Goal: Transaction & Acquisition: Purchase product/service

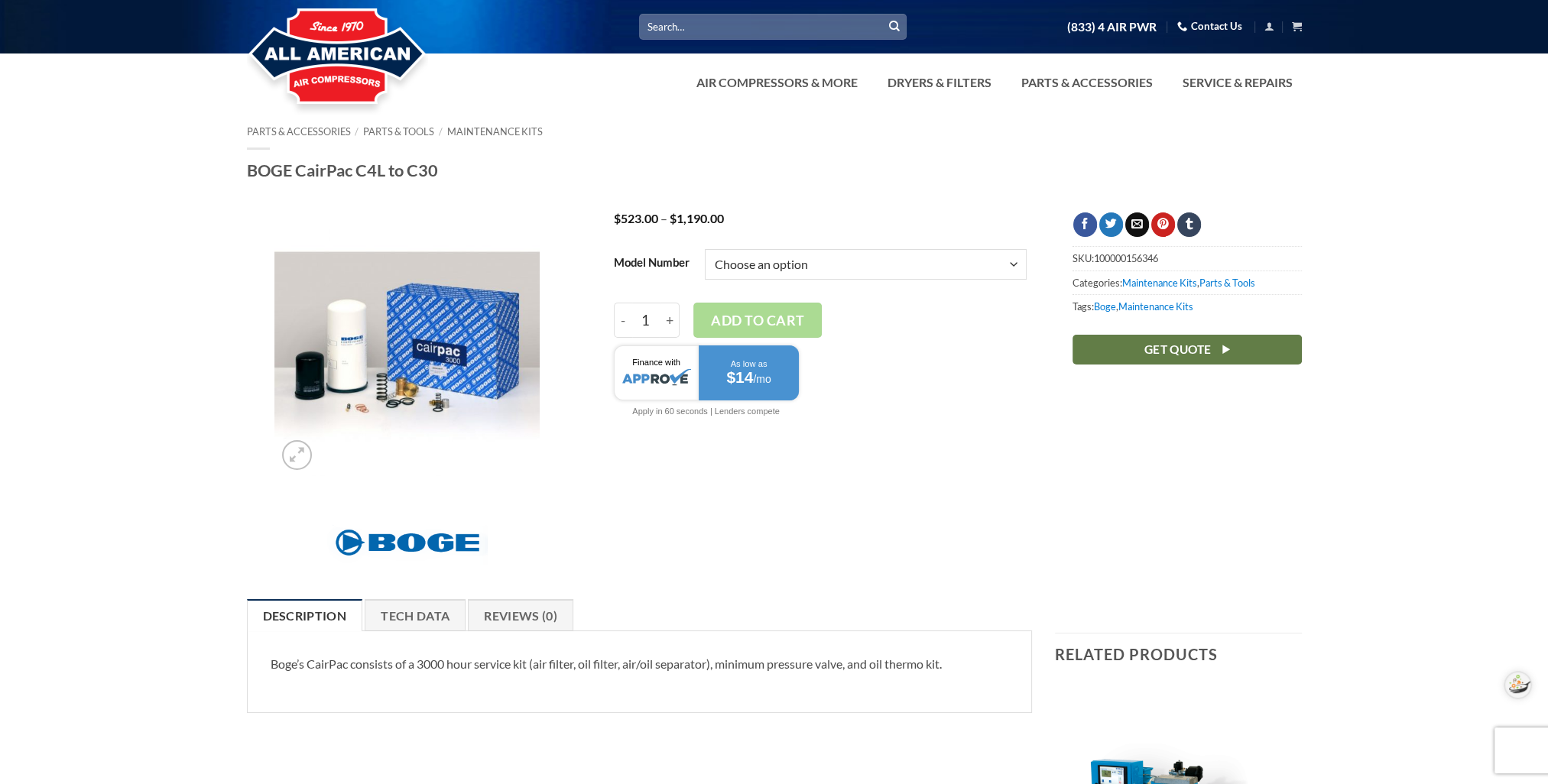
click at [462, 335] on img at bounding box center [407, 345] width 265 height 265
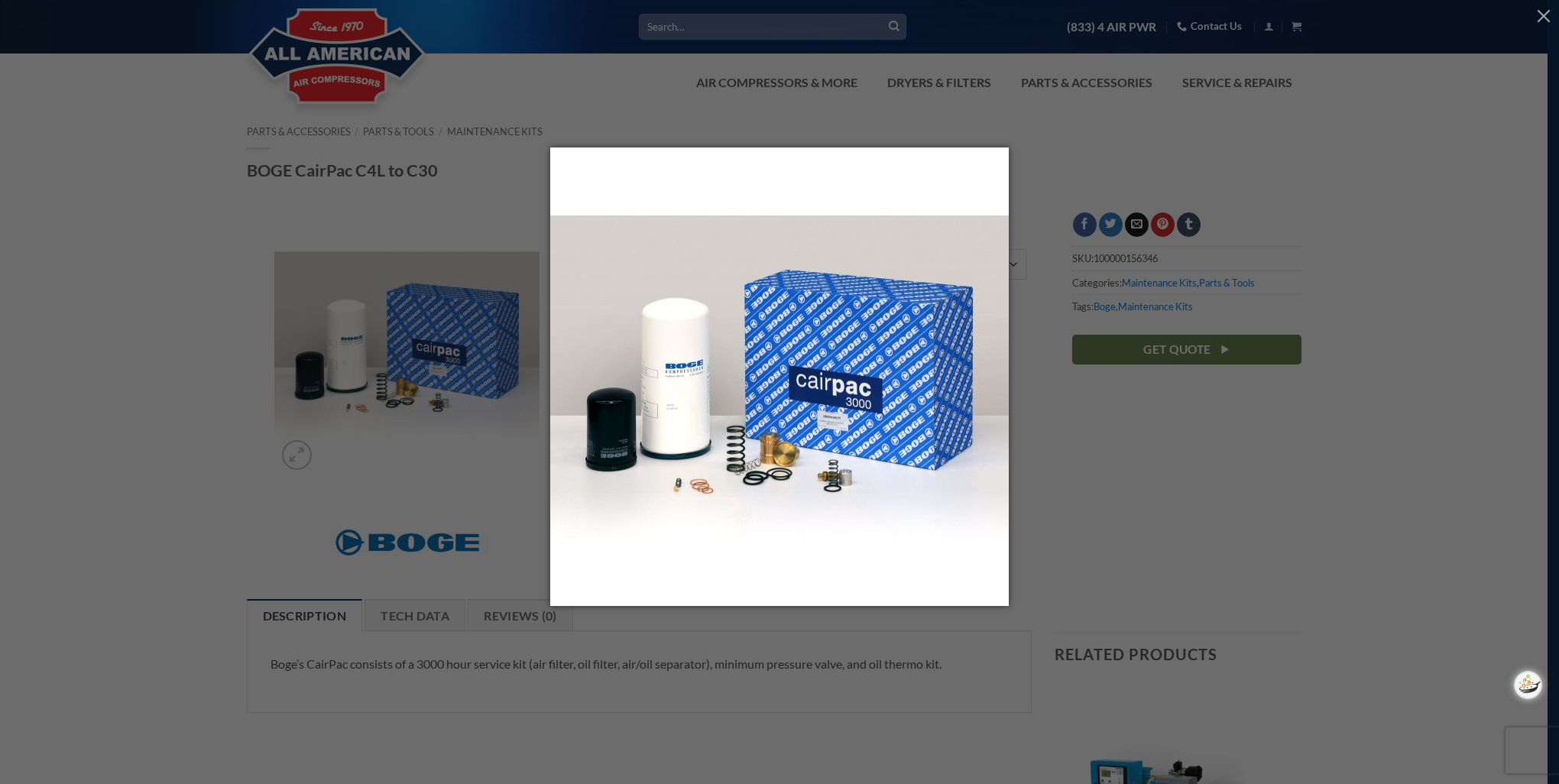
click at [155, 251] on div at bounding box center [780, 392] width 1559 height 784
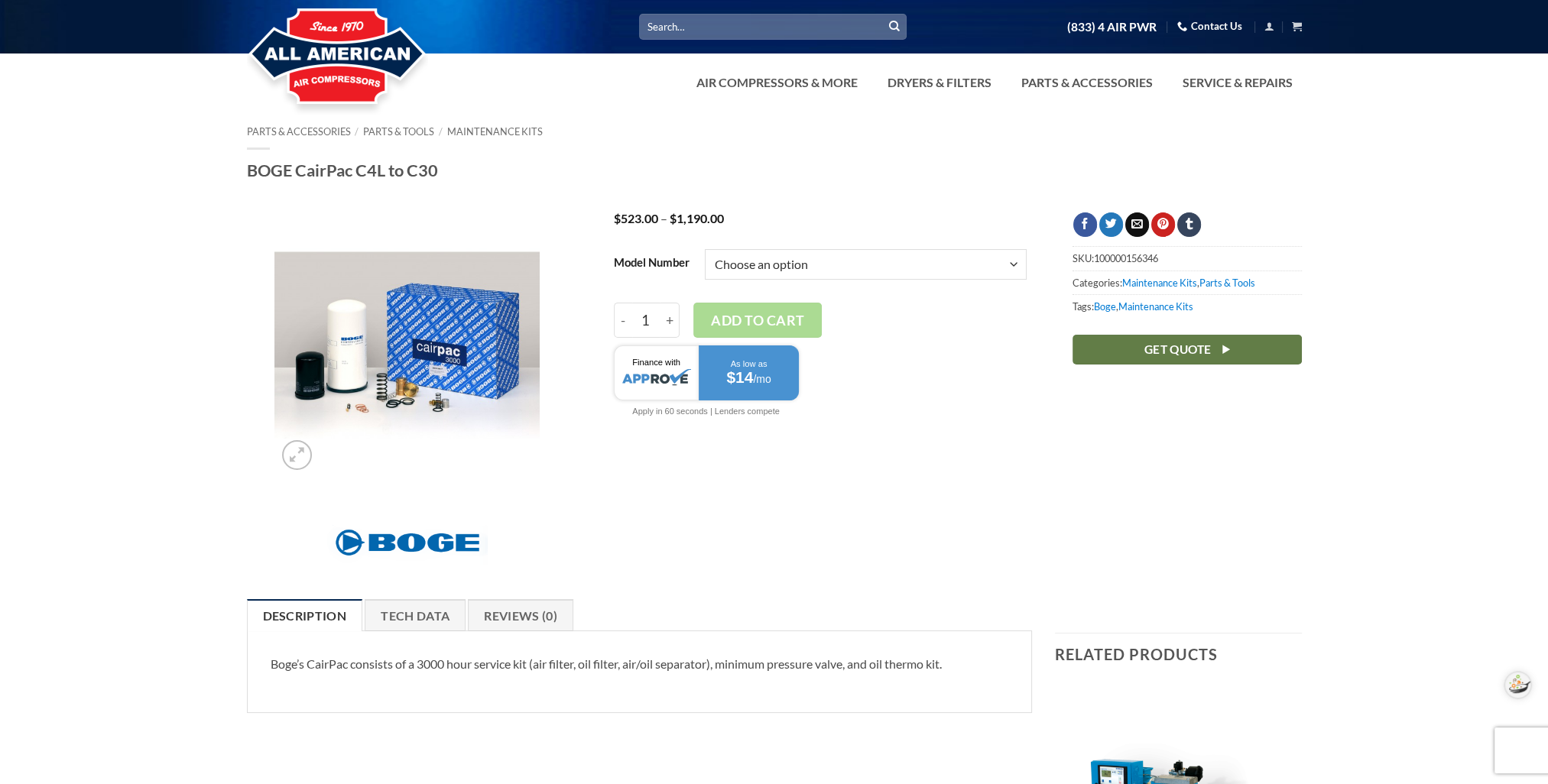
click at [1012, 266] on select "Choose an option C10L C15/F C15L or C20L C16/F C20/F C25/F or C30/F C4L or C5L …" at bounding box center [865, 264] width 322 height 30
click at [705, 249] on select "Choose an option C10L C15/F C15L or C20L C16/F C20/F C25/F or C30/F C4L or C5L …" at bounding box center [865, 264] width 322 height 30
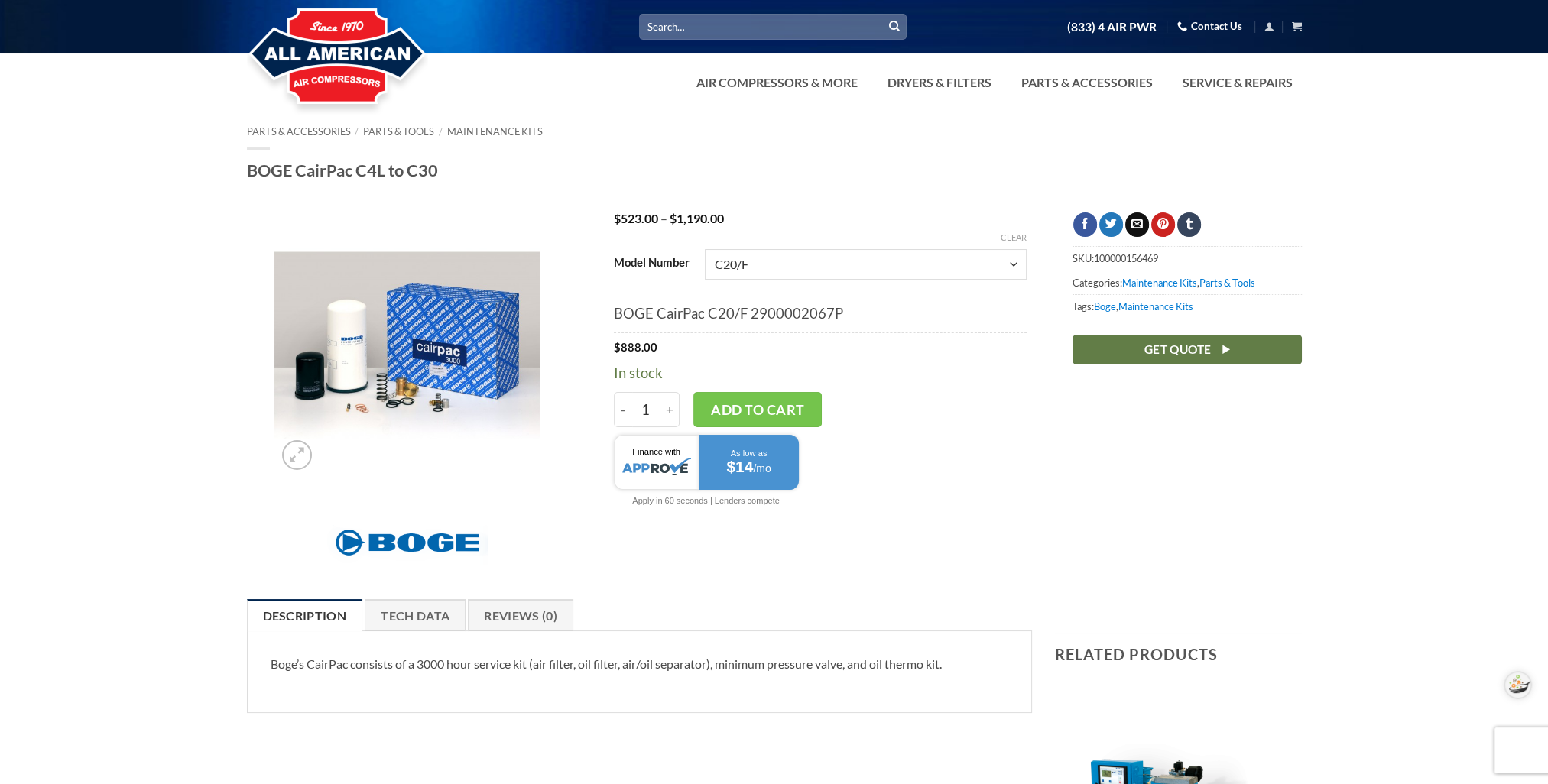
click at [1015, 264] on select "Choose an option C10L C15/F C15L or C20L C16/F C20/F C25/F or C30/F C4L or C5L …" at bounding box center [865, 264] width 322 height 30
click at [705, 249] on select "Choose an option C10L C15/F C15L or C20L C16/F C20/F C25/F or C30/F C4L or C5L …" at bounding box center [865, 264] width 322 height 30
select select "c15l-or-c20l"
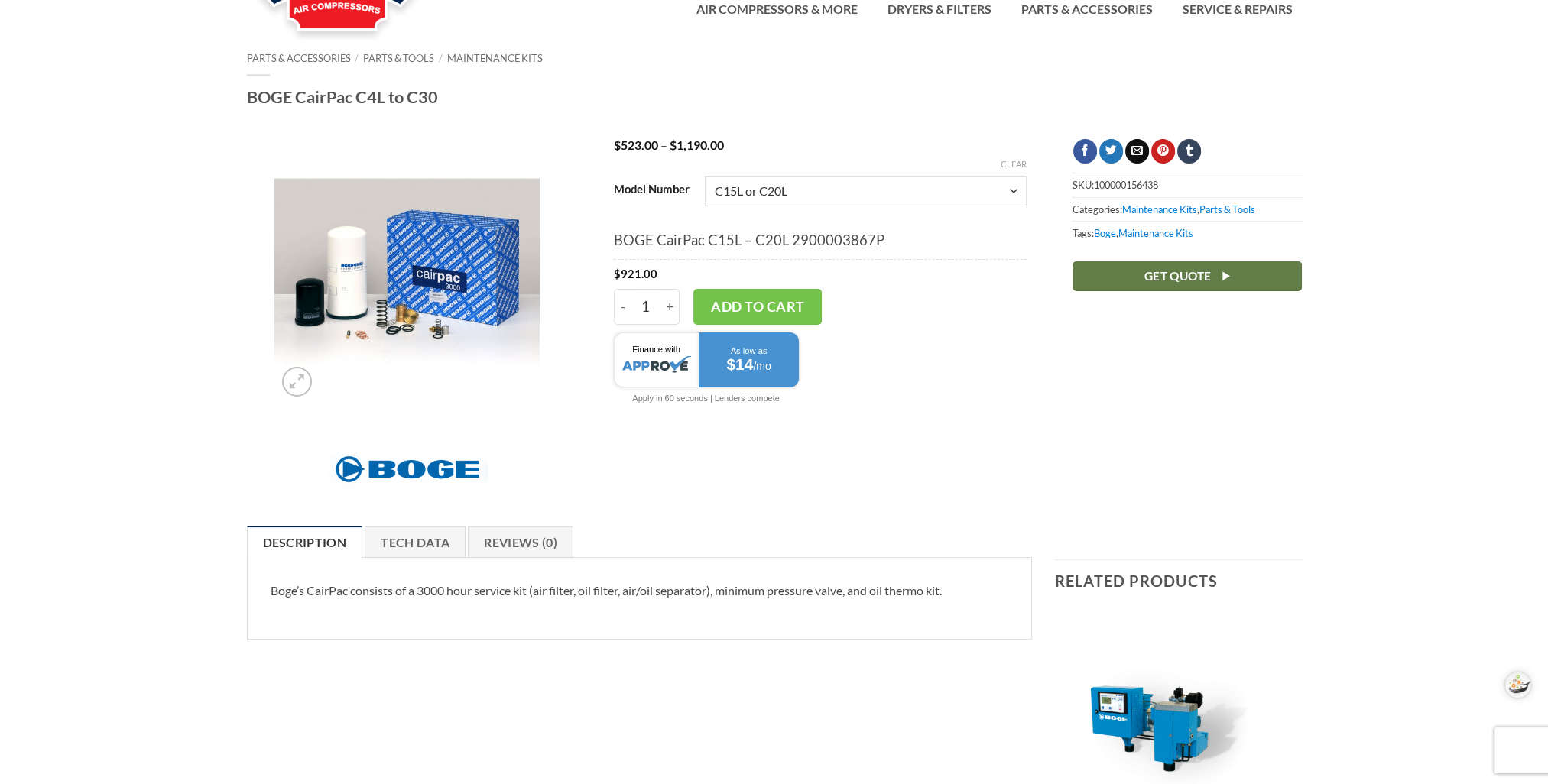
scroll to position [153, 0]
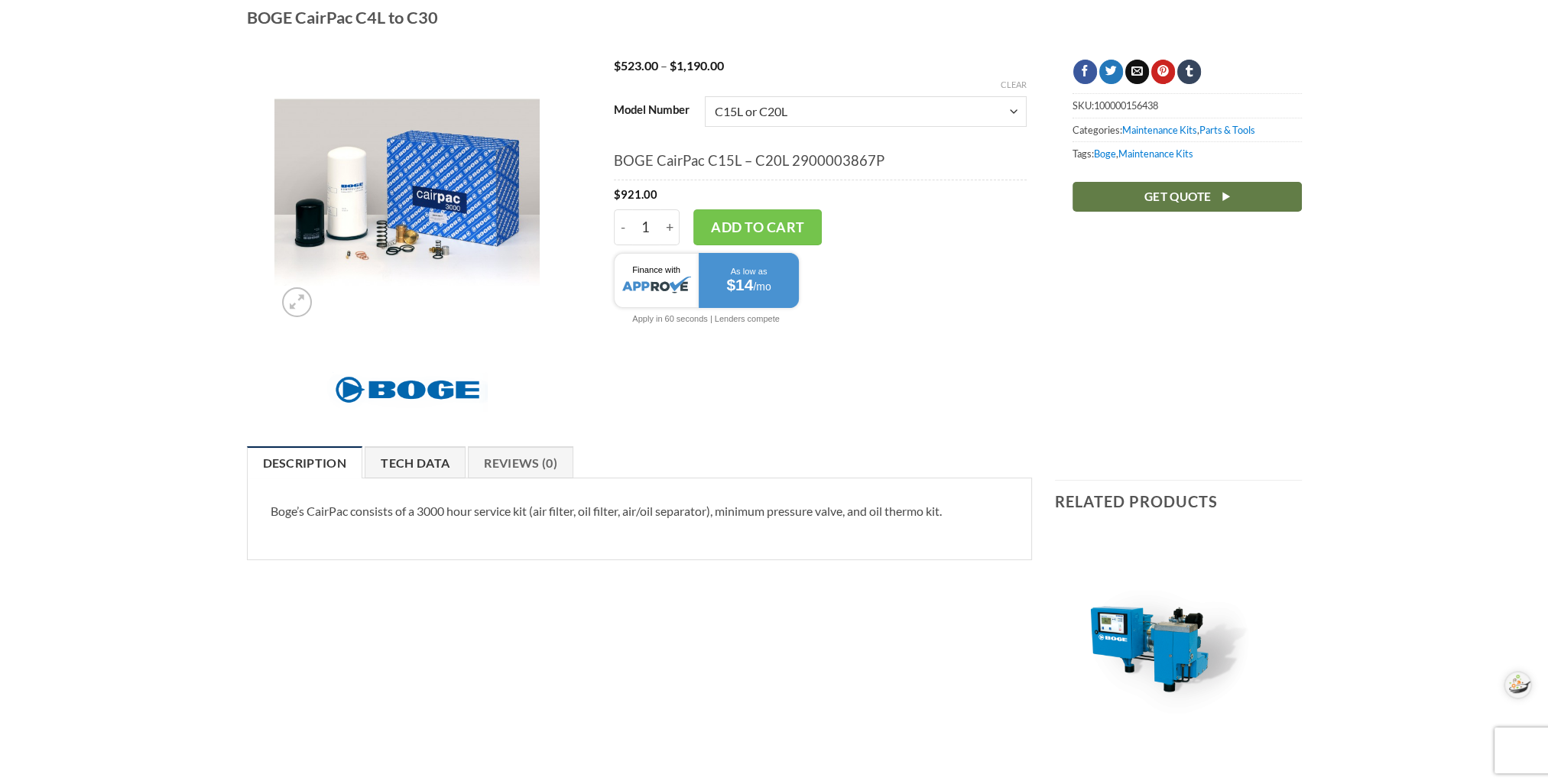
click at [422, 468] on link "Tech Data" at bounding box center [415, 462] width 101 height 32
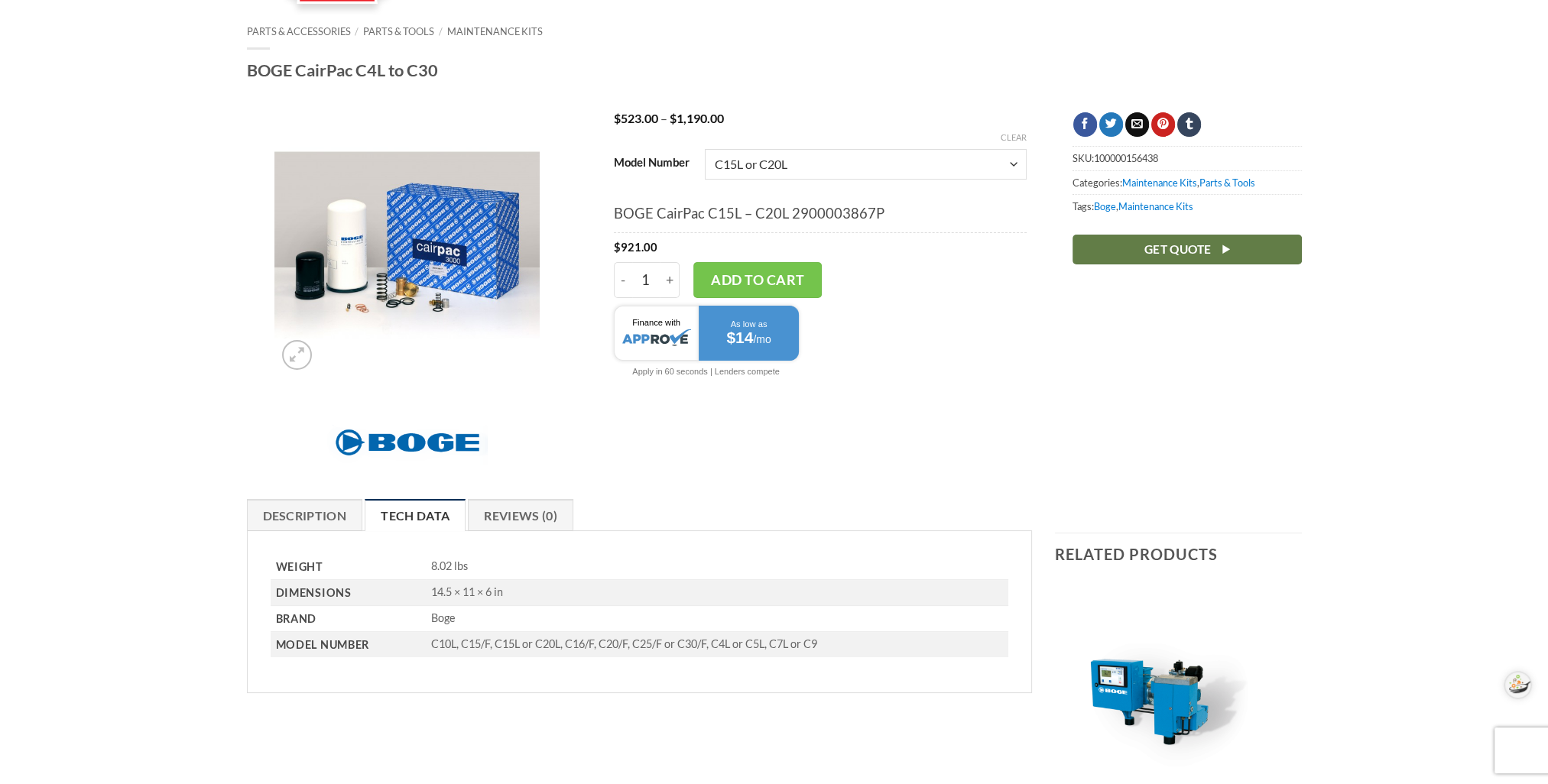
scroll to position [77, 0]
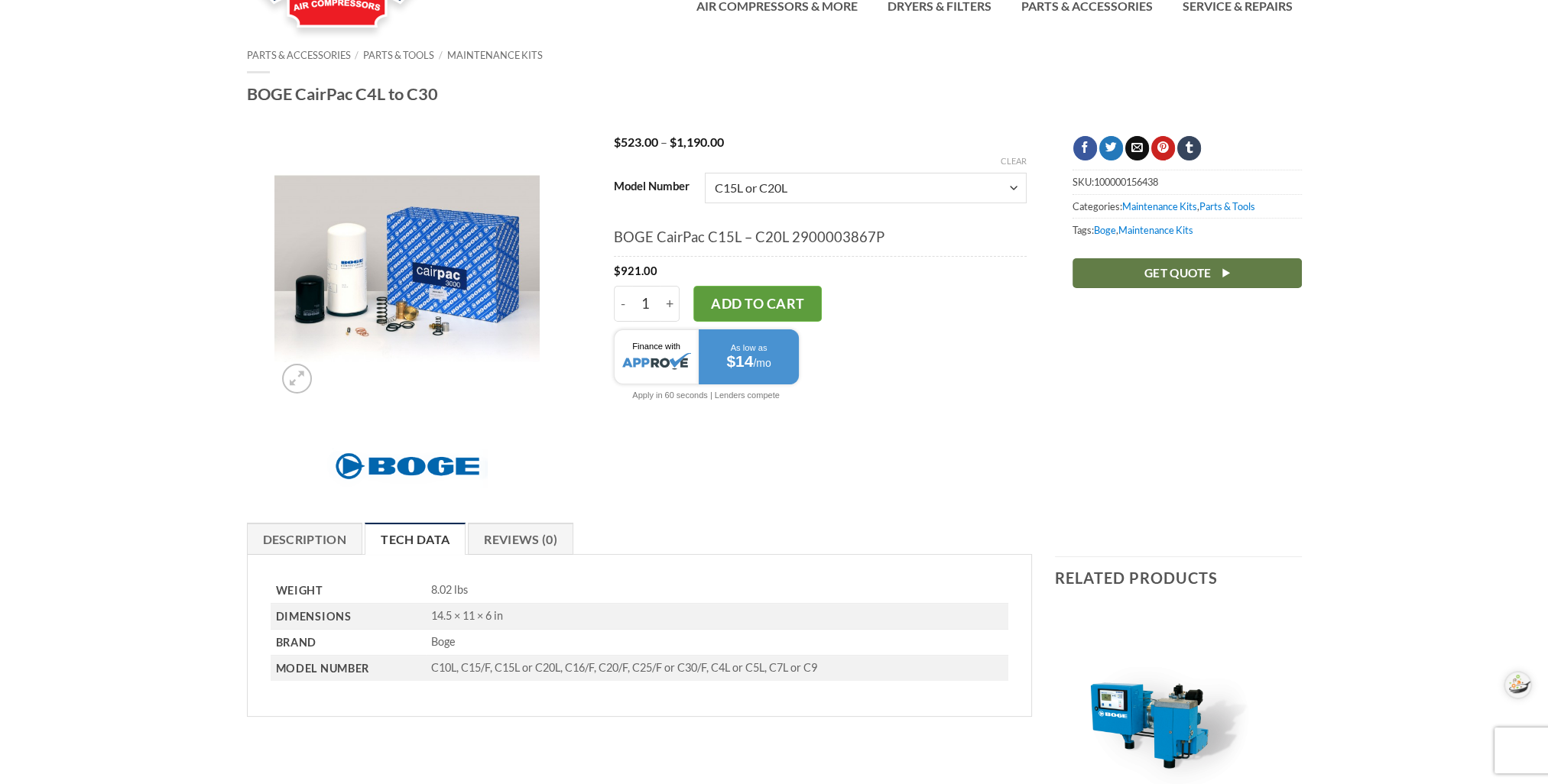
click at [746, 298] on button "Add to cart" at bounding box center [757, 303] width 129 height 35
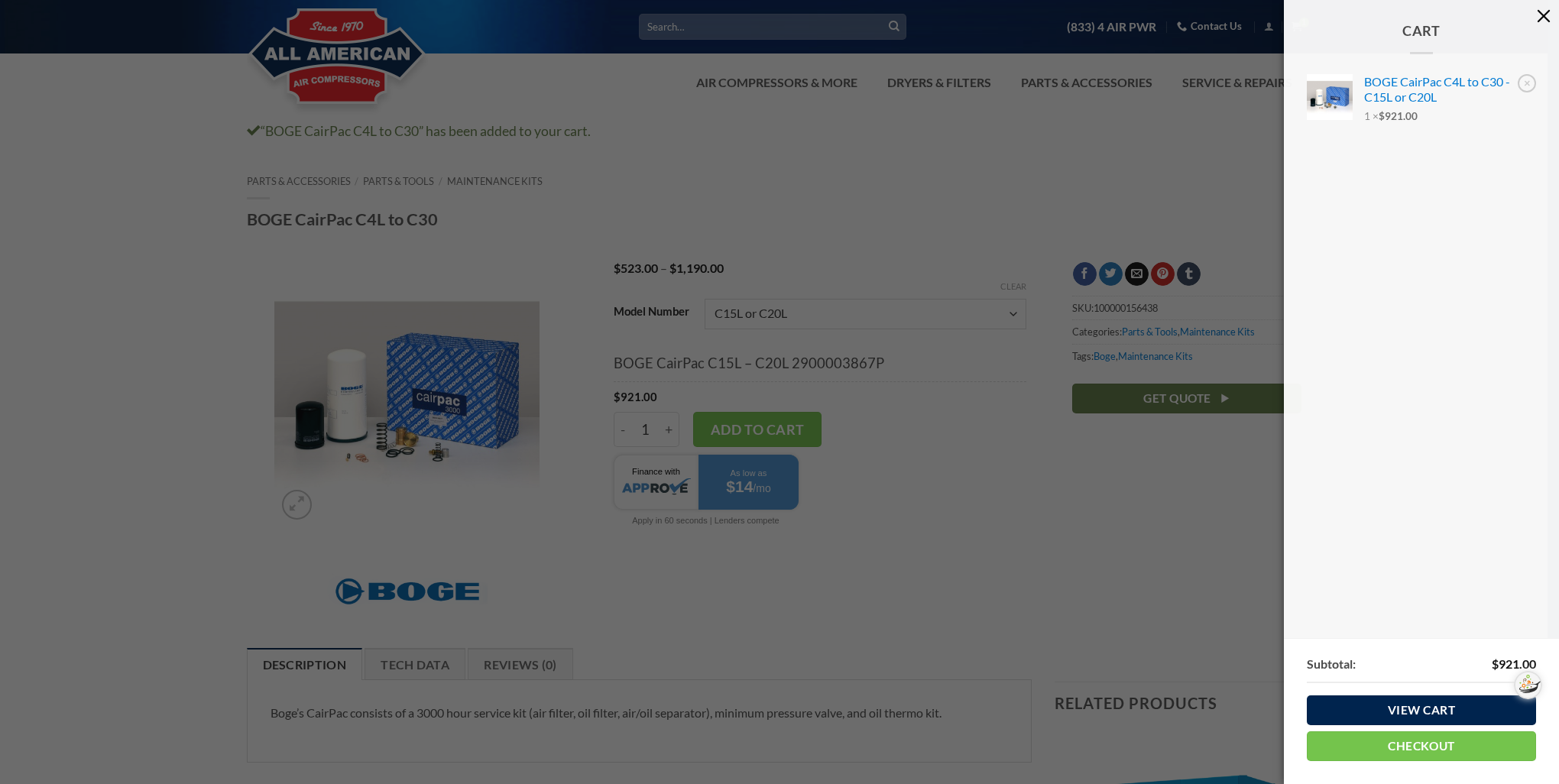
click at [1544, 15] on button "button" at bounding box center [1543, 15] width 30 height 30
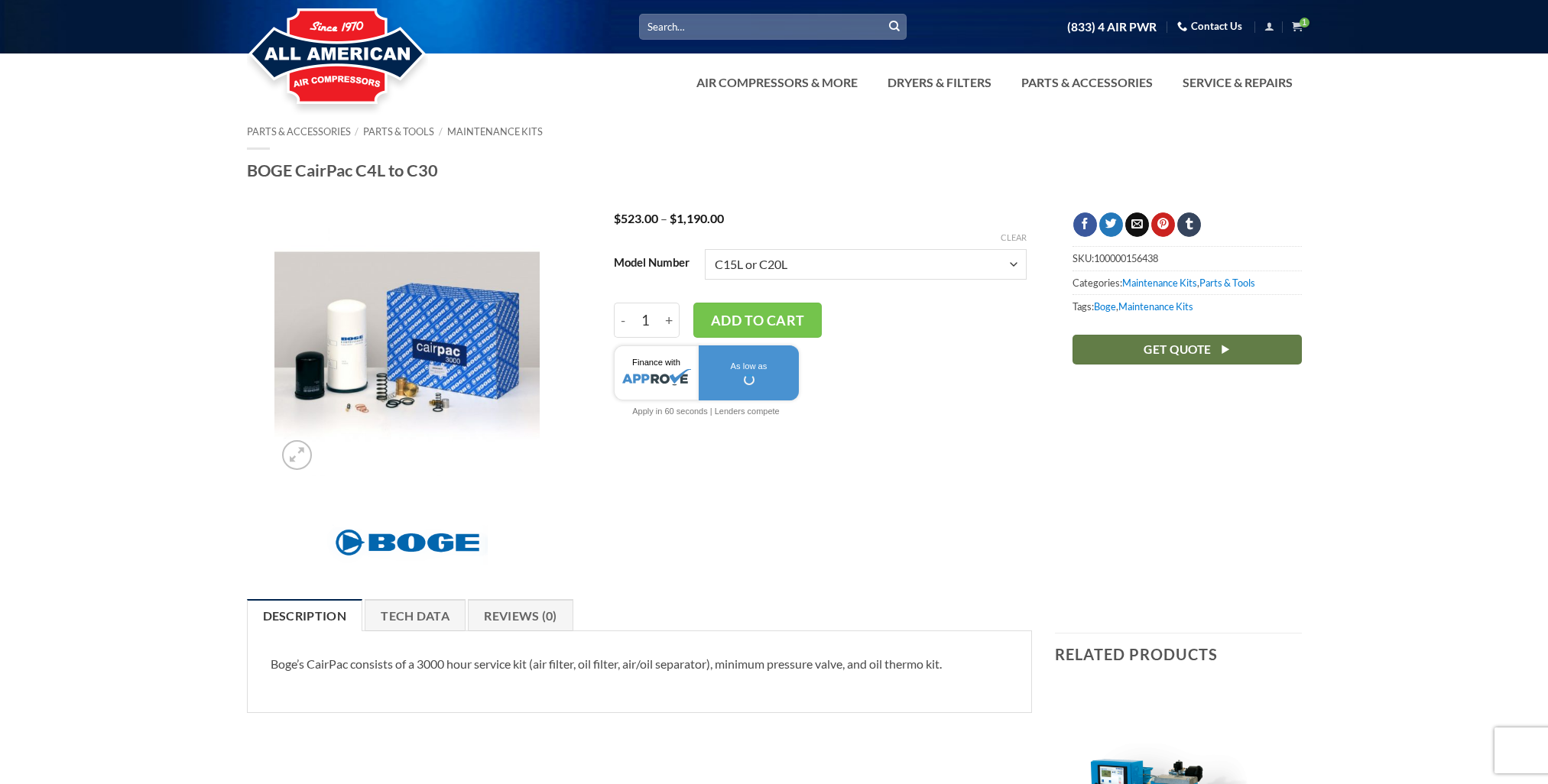
select select "c15l-or-c20l"
